Goal: Transaction & Acquisition: Purchase product/service

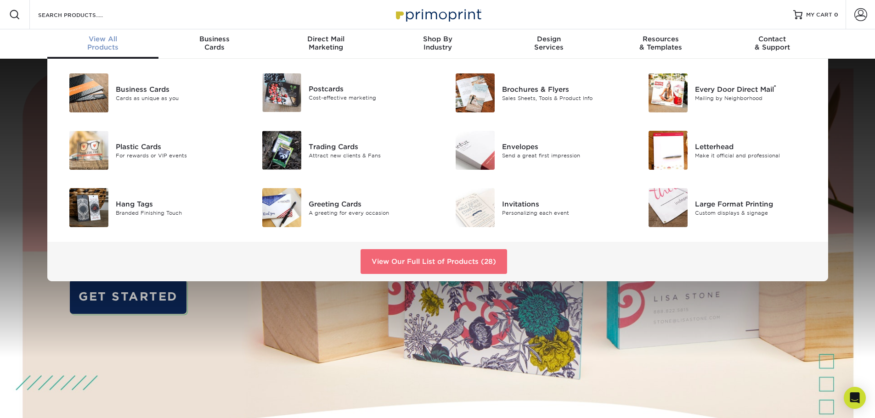
click at [405, 265] on link "View Our Full List of Products (28)" at bounding box center [433, 261] width 146 height 25
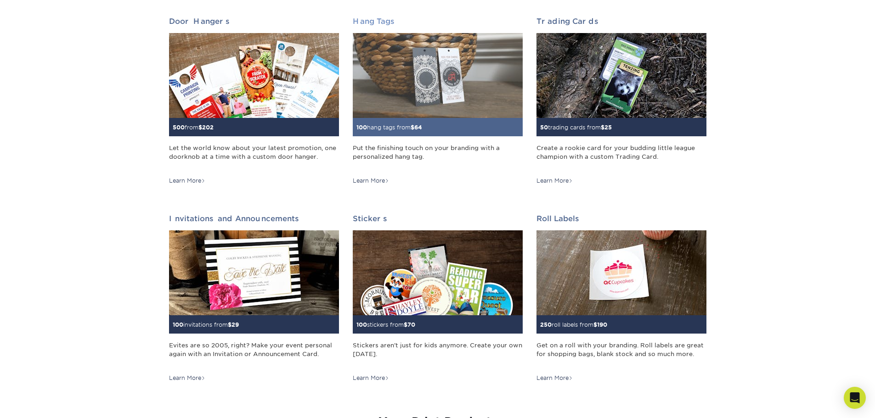
scroll to position [689, 0]
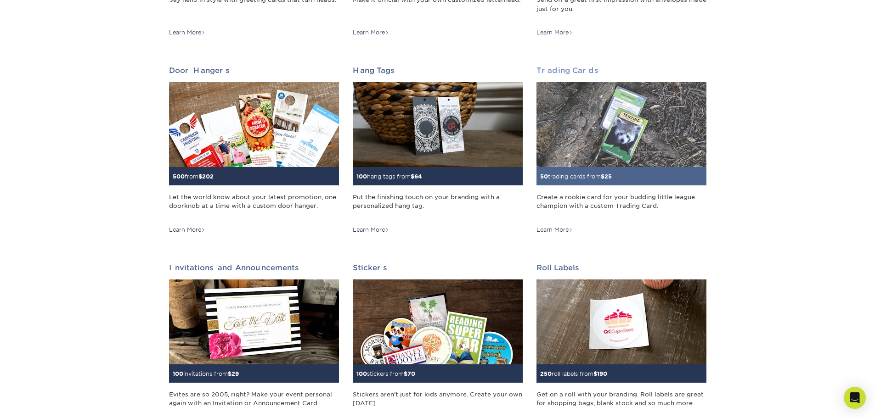
click at [601, 117] on img at bounding box center [621, 124] width 170 height 85
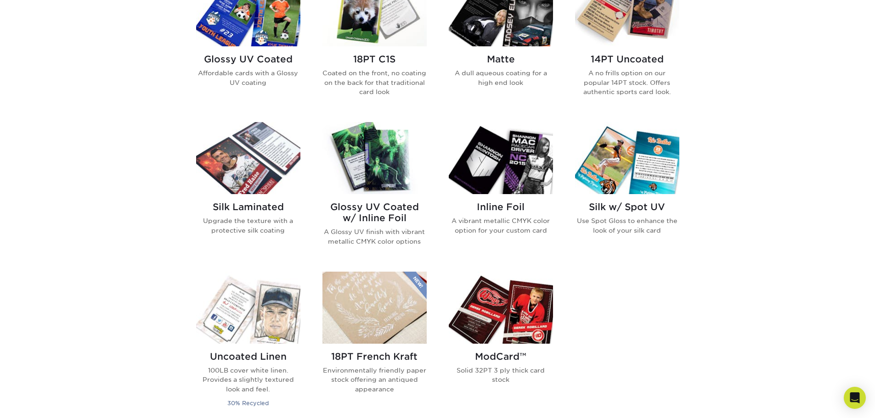
scroll to position [505, 0]
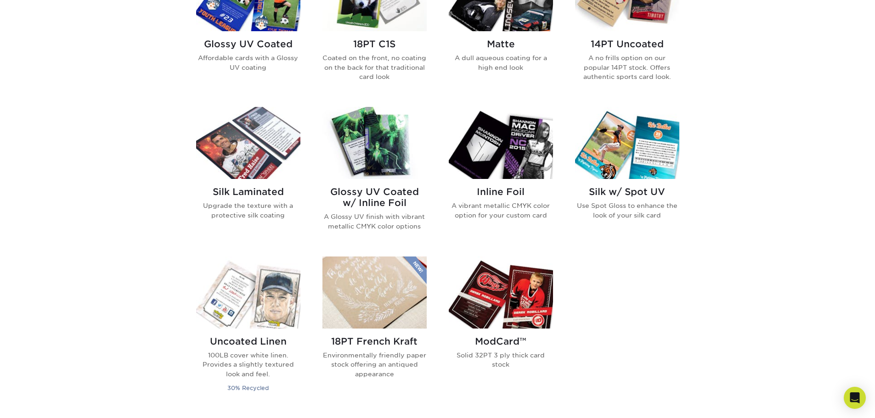
click at [382, 137] on img at bounding box center [374, 143] width 104 height 72
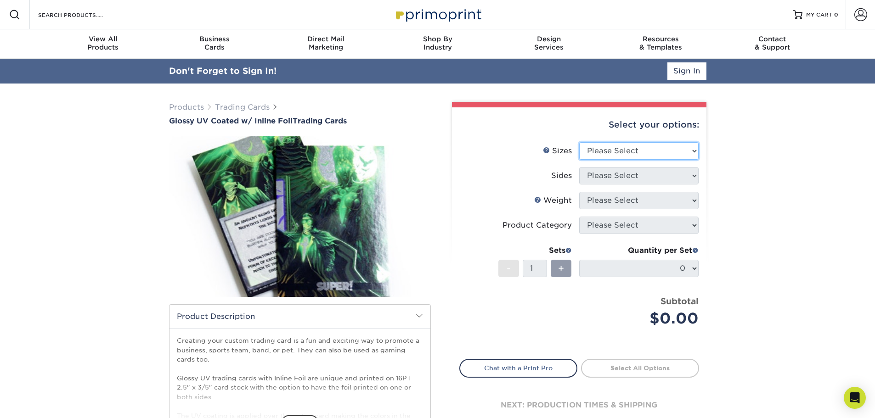
click at [611, 157] on select "Please Select 2.5" x 3.5"" at bounding box center [638, 150] width 119 height 17
select select "2.50x3.50"
click at [579, 142] on select "Please Select 2.5" x 3.5"" at bounding box center [638, 150] width 119 height 17
click at [610, 175] on select "Please Select Print Both Sides - Foil Back Only Print Both Sides - Foil Both Si…" at bounding box center [638, 175] width 119 height 17
select select "34527644-b4fd-4ffb-9092-1318eefcd9d9"
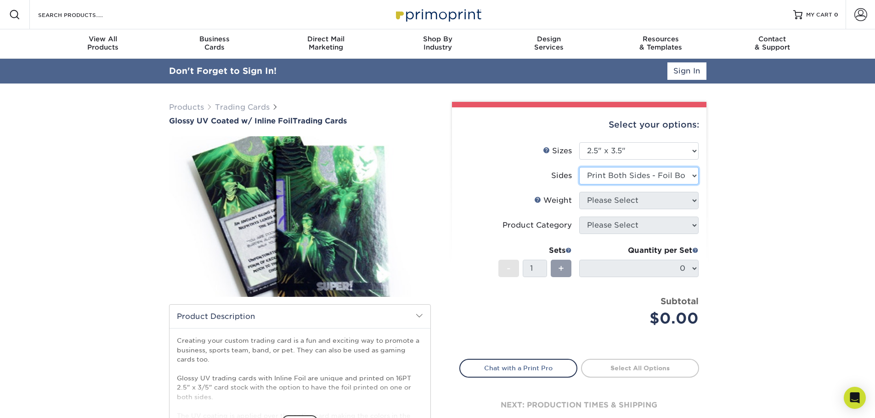
click at [579, 167] on select "Please Select Print Both Sides - Foil Back Only Print Both Sides - Foil Both Si…" at bounding box center [638, 175] width 119 height 17
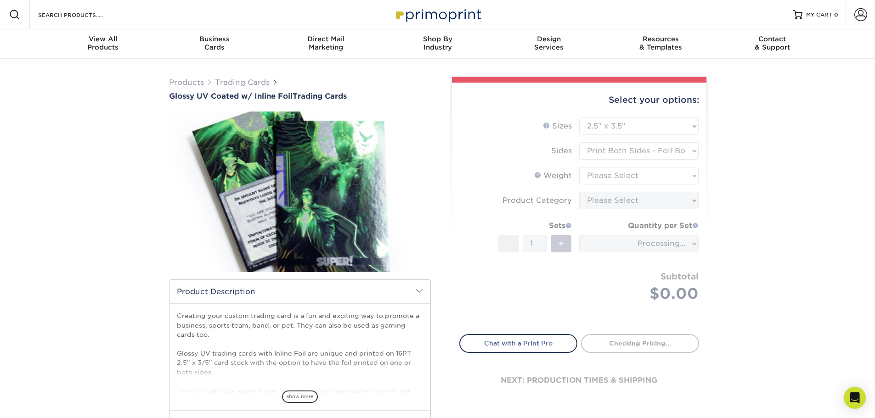
click at [626, 178] on form "Sizes Help Sizes Please Select 2.5" x 3.5" Sides Please Select 16PT - 1" at bounding box center [579, 221] width 240 height 206
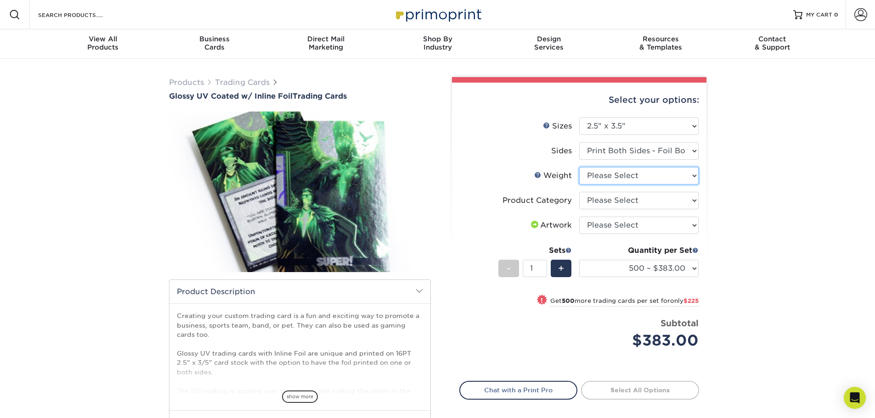
click at [657, 175] on select "Please Select 16PT" at bounding box center [638, 175] width 119 height 17
select select "16PT"
click at [579, 167] on select "Please Select 16PT" at bounding box center [638, 175] width 119 height 17
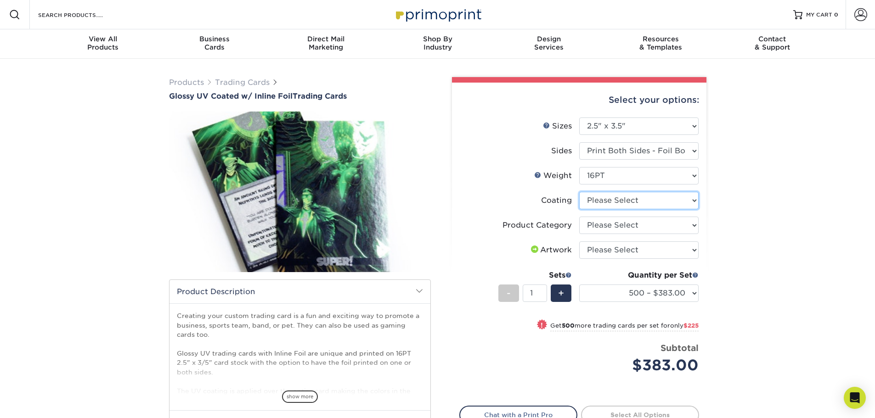
click at [624, 202] on select at bounding box center [638, 200] width 119 height 17
select select "ae367451-b2b8-45df-a344-0f05b6a12993"
click at [579, 192] on select at bounding box center [638, 200] width 119 height 17
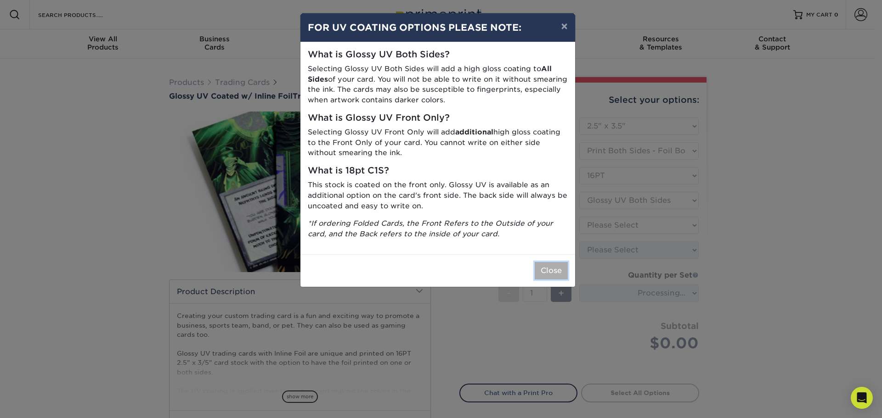
click at [547, 271] on button "Close" at bounding box center [550, 270] width 33 height 17
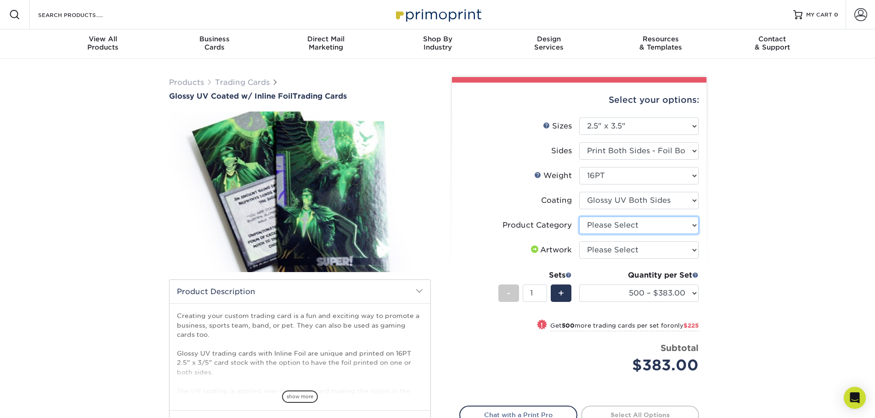
click at [599, 230] on select "Please Select Trading Cards" at bounding box center [638, 225] width 119 height 17
select select "c2f9bce9-36c2-409d-b101-c29d9d031e18"
click at [579, 217] on select "Please Select Trading Cards" at bounding box center [638, 225] width 119 height 17
click at [599, 252] on select "Please Select I will upload files I need a design - $100" at bounding box center [638, 250] width 119 height 17
click at [463, 236] on li "Product Category Please Select Trading Cards" at bounding box center [579, 229] width 239 height 25
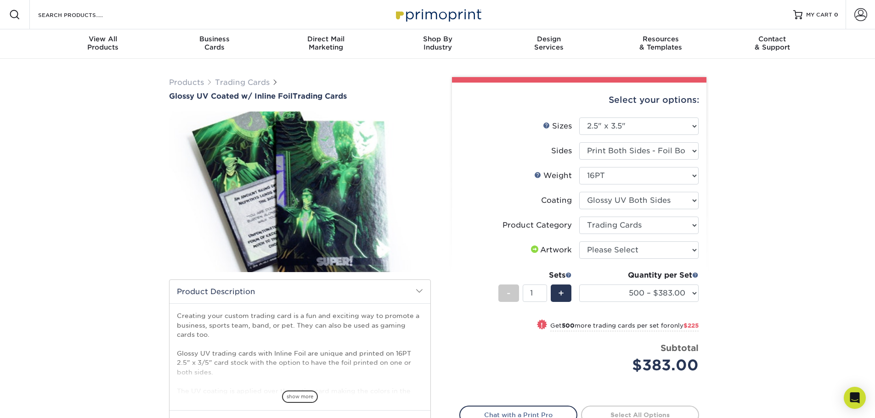
click at [304, 179] on img at bounding box center [300, 191] width 262 height 181
click at [265, 181] on img at bounding box center [300, 191] width 262 height 181
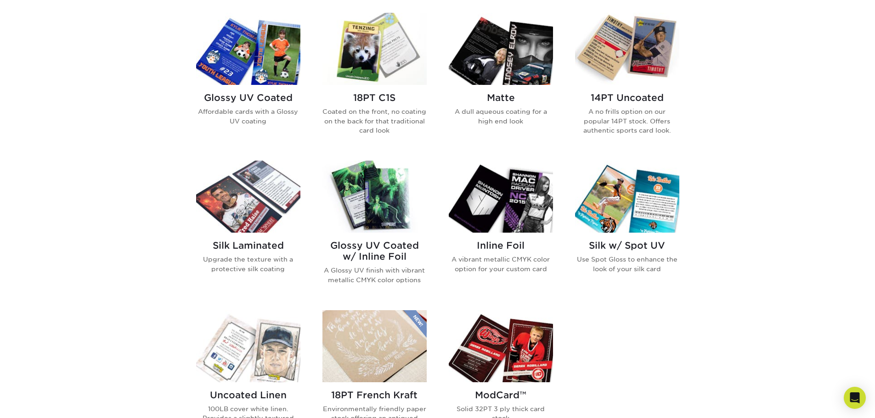
scroll to position [459, 0]
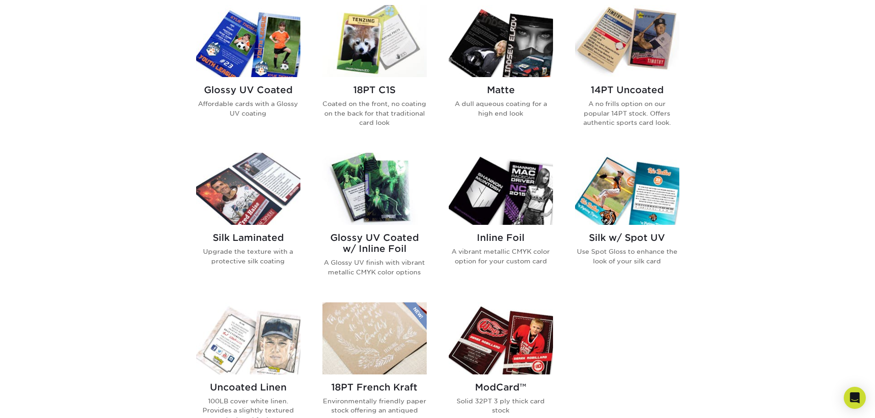
click at [519, 197] on img at bounding box center [501, 189] width 104 height 72
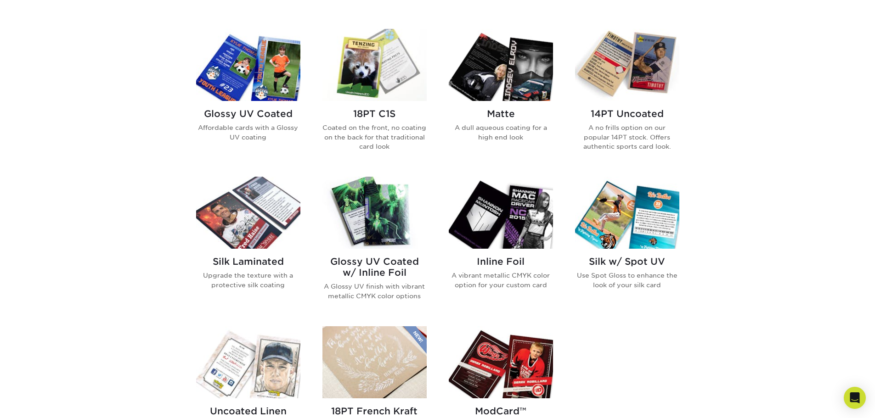
scroll to position [413, 0]
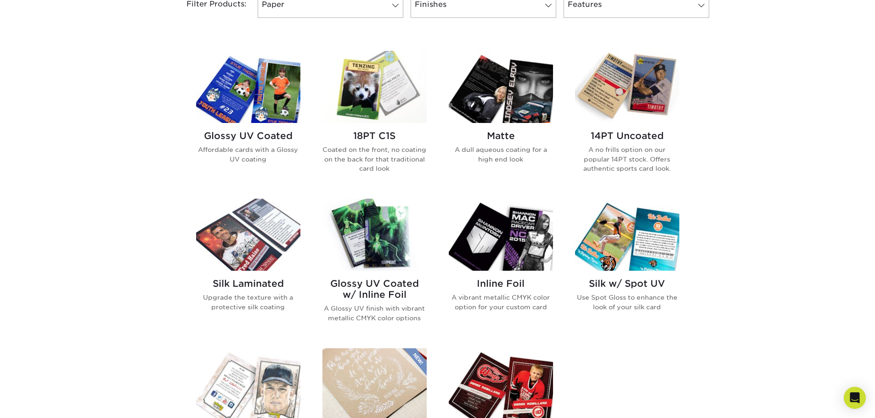
click at [22, 106] on div "Get started below by choosing your paper, finish, and features: Filtered Matche…" at bounding box center [437, 270] width 875 height 685
